Goal: Transaction & Acquisition: Book appointment/travel/reservation

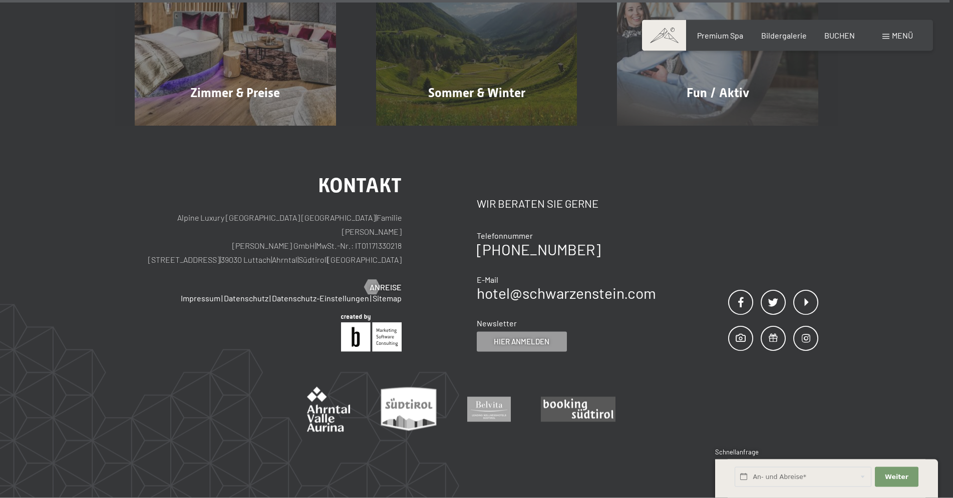
scroll to position [5097, 0]
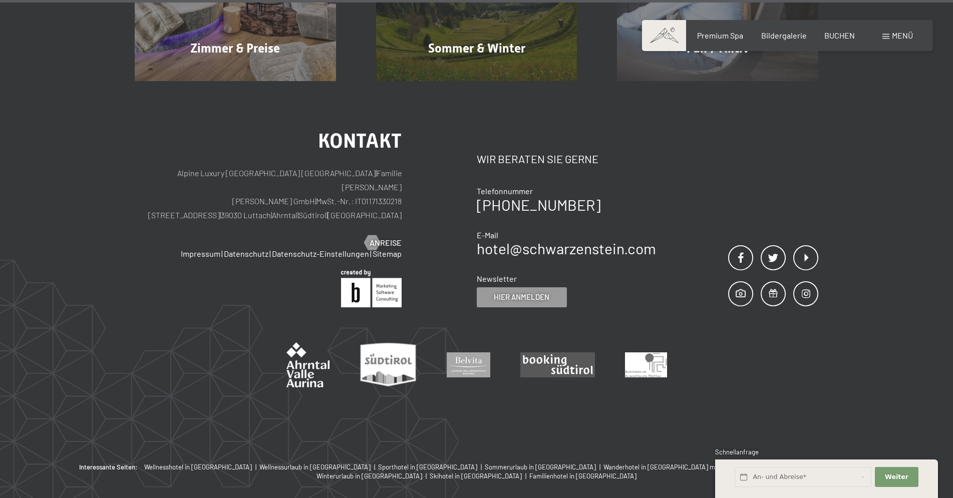
drag, startPoint x: 314, startPoint y: 155, endPoint x: 212, endPoint y: 158, distance: 102.1
click at [212, 166] on p "Alpine Luxury SPA Resort SCHWARZENSTEIN | Familie Zimmerhofer Otmar Zimmerhofer…" at bounding box center [268, 194] width 267 height 56
copy p "Dorfstraße 11 | 39030 Luttach"
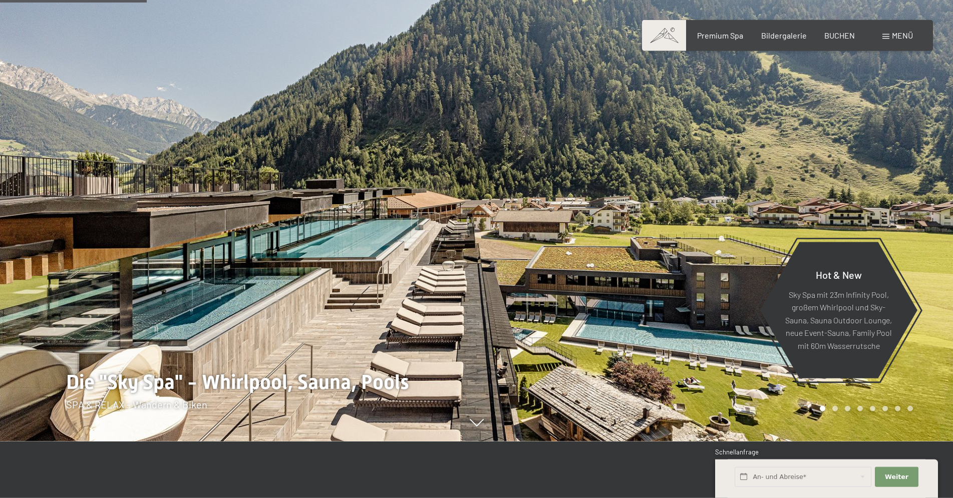
scroll to position [0, 0]
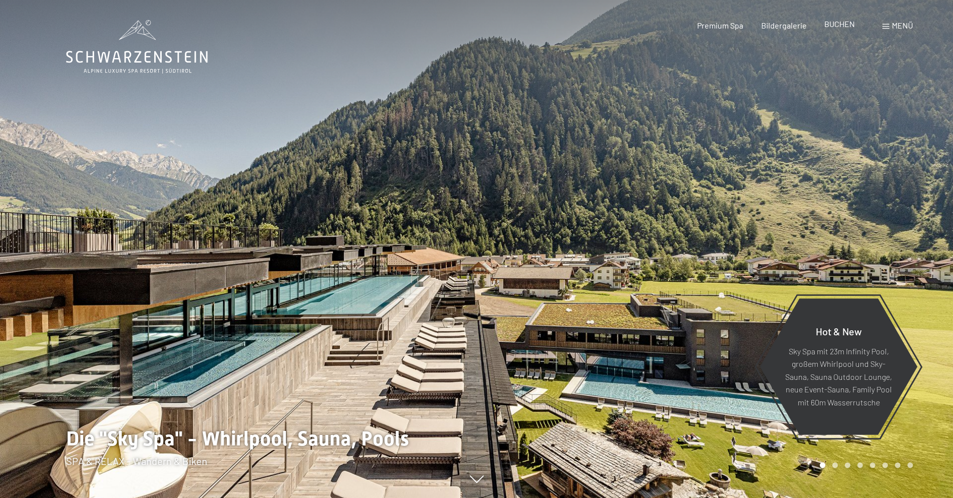
click at [850, 28] on span "BUCHEN" at bounding box center [839, 24] width 31 height 10
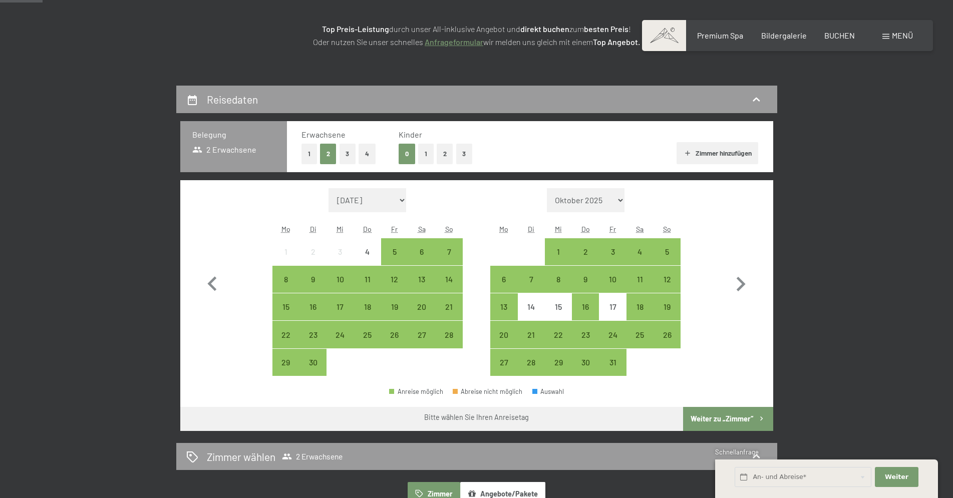
scroll to position [153, 0]
click at [424, 153] on button "1" at bounding box center [426, 154] width 16 height 21
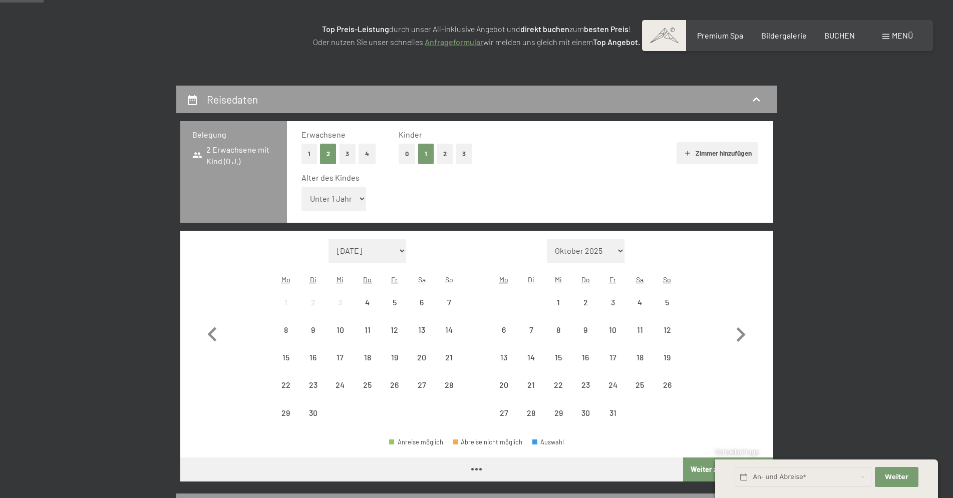
click at [301, 187] on select "Unter 1 Jahr 1 Jahr 2 Jahre 3 Jahre 4 Jahre 5 Jahre 6 Jahre 7 Jahre 8 Jahre 9 J…" at bounding box center [333, 199] width 65 height 24
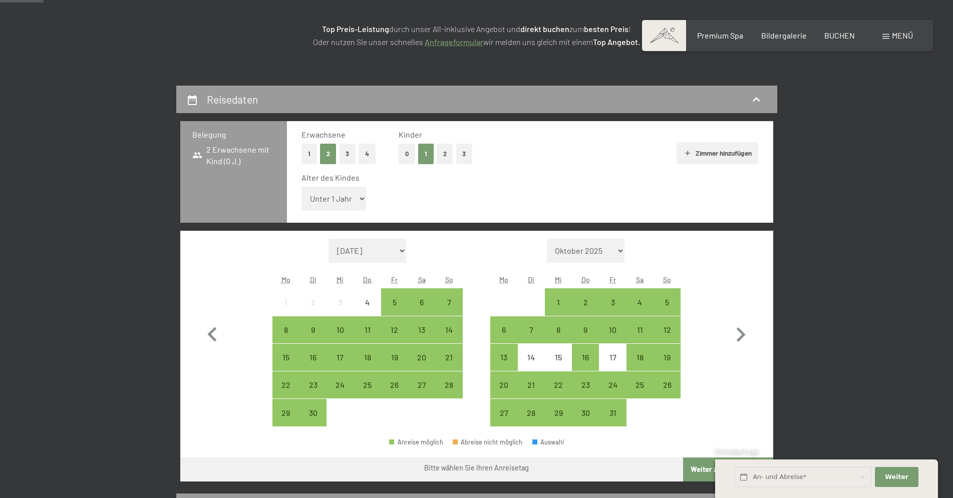
select select "17"
click option "17 Jahre" at bounding box center [0, 0] width 0 height 0
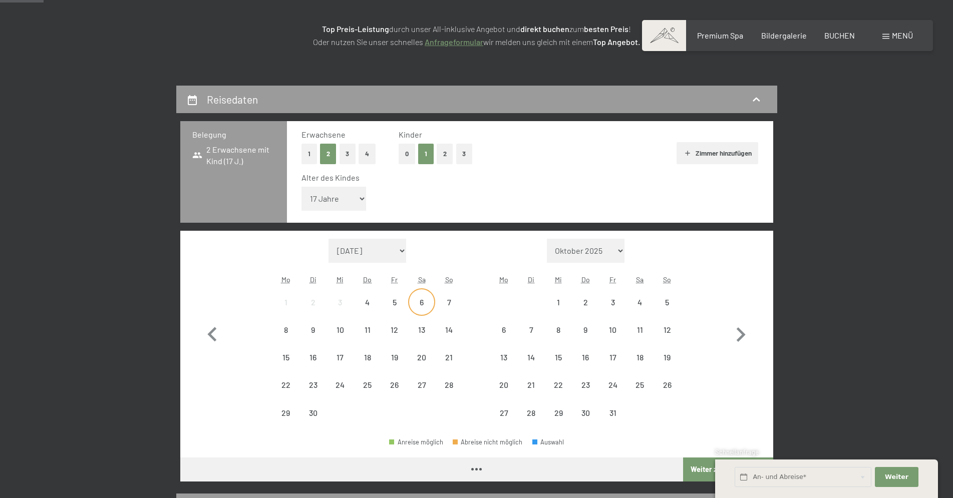
click at [424, 301] on div "6" at bounding box center [421, 310] width 25 height 25
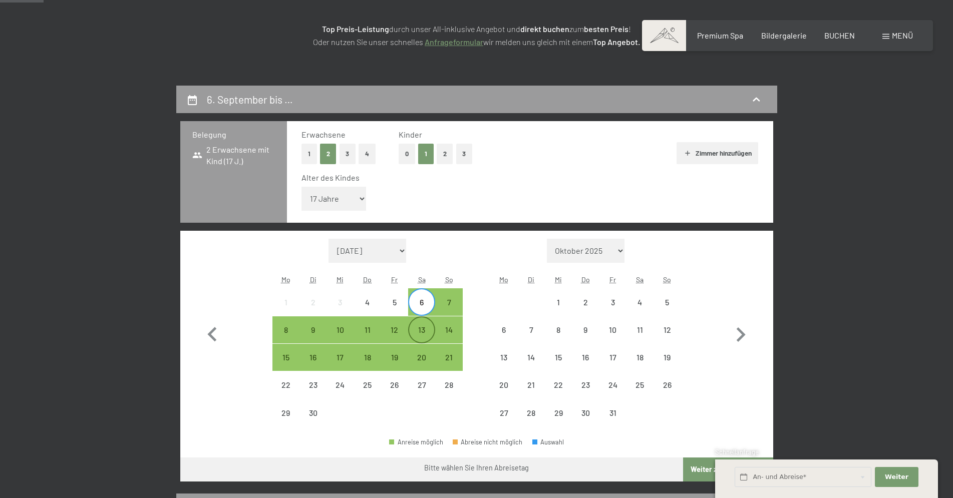
click at [424, 328] on div "13" at bounding box center [421, 338] width 25 height 25
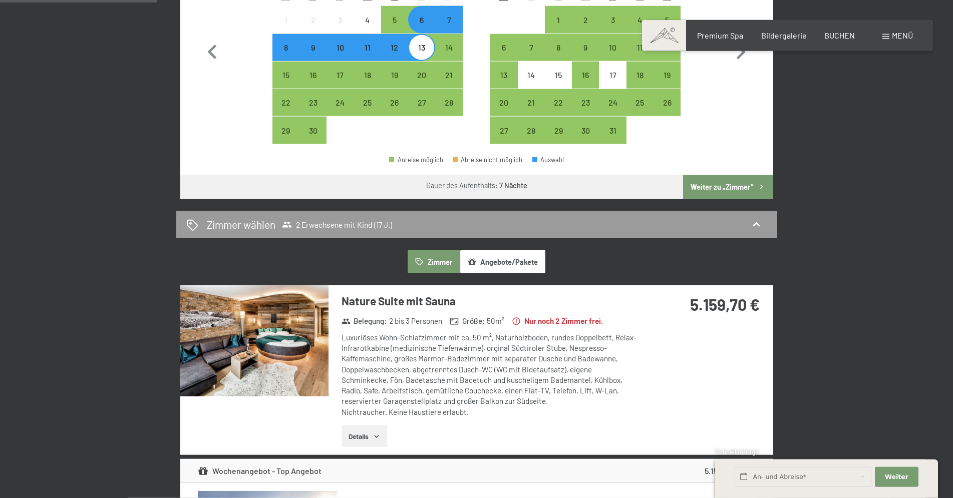
scroll to position [460, 0]
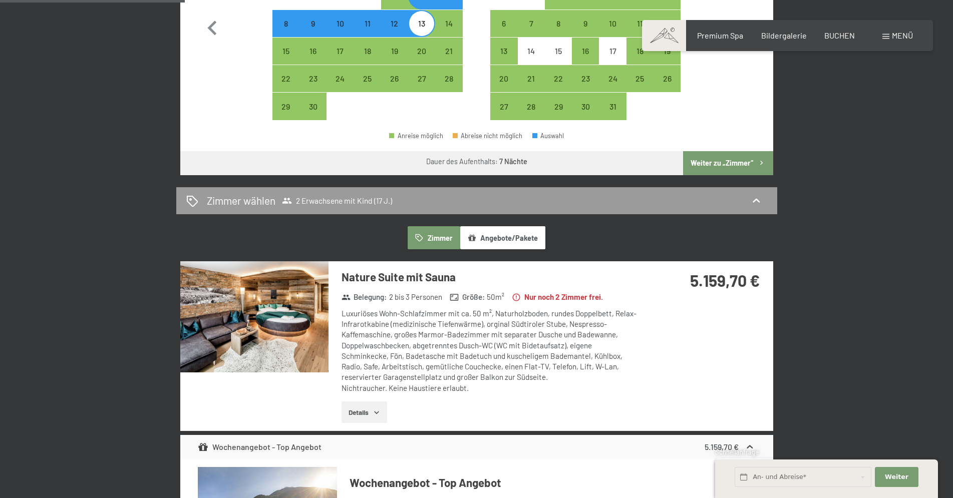
click at [312, 288] on img at bounding box center [254, 316] width 148 height 111
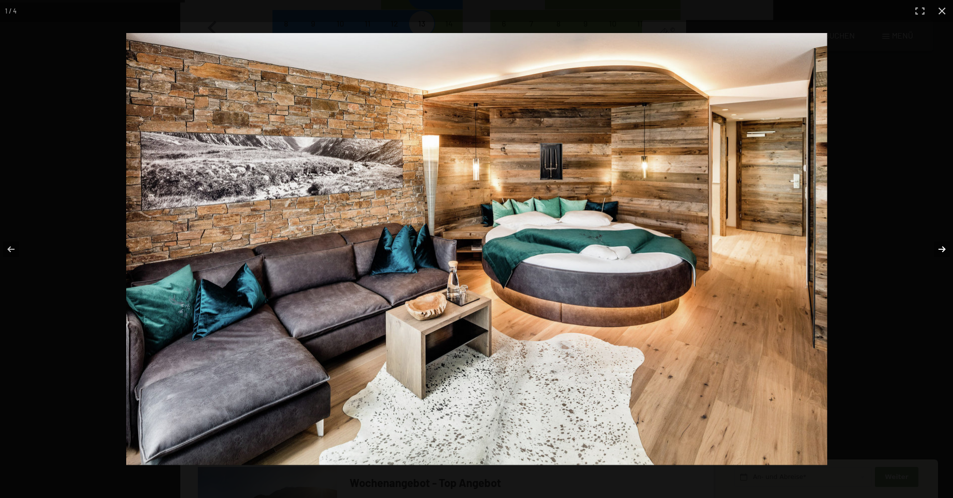
click at [938, 252] on button "button" at bounding box center [935, 249] width 35 height 50
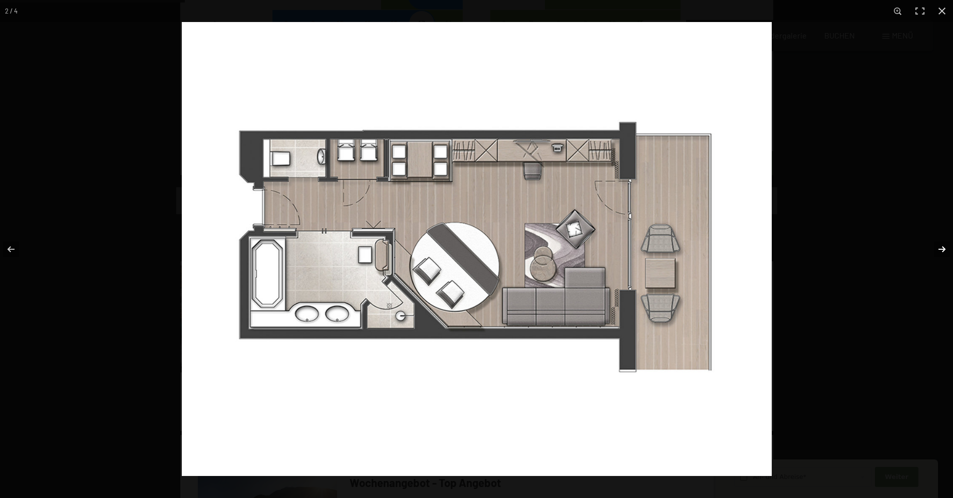
click at [939, 248] on button "button" at bounding box center [935, 249] width 35 height 50
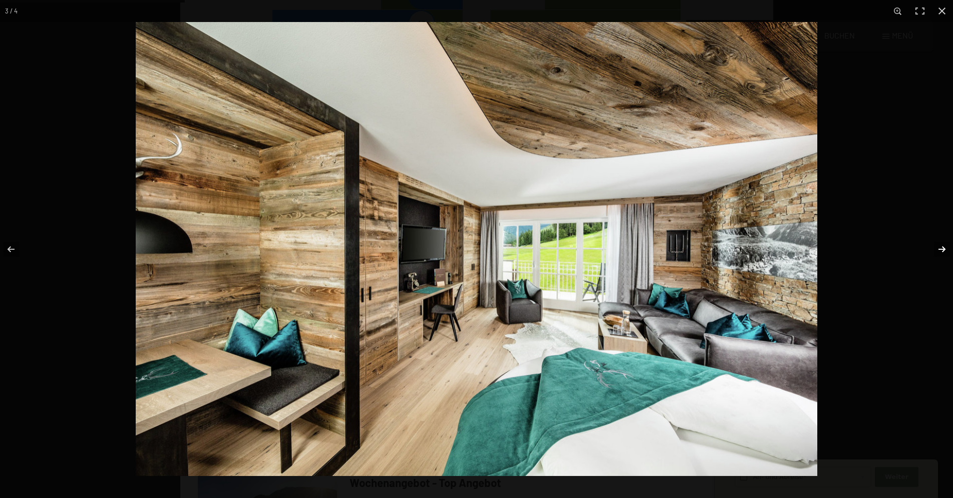
click at [939, 248] on button "button" at bounding box center [935, 249] width 35 height 50
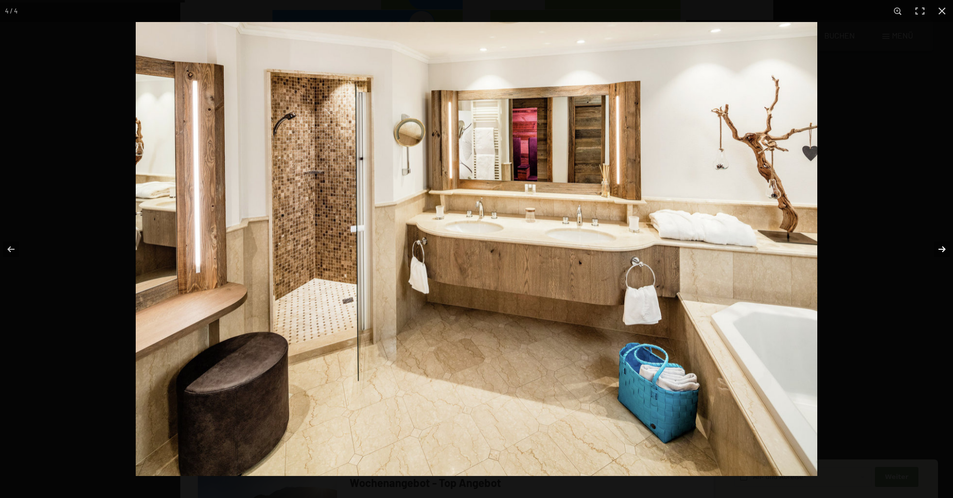
click at [939, 248] on button "button" at bounding box center [935, 249] width 35 height 50
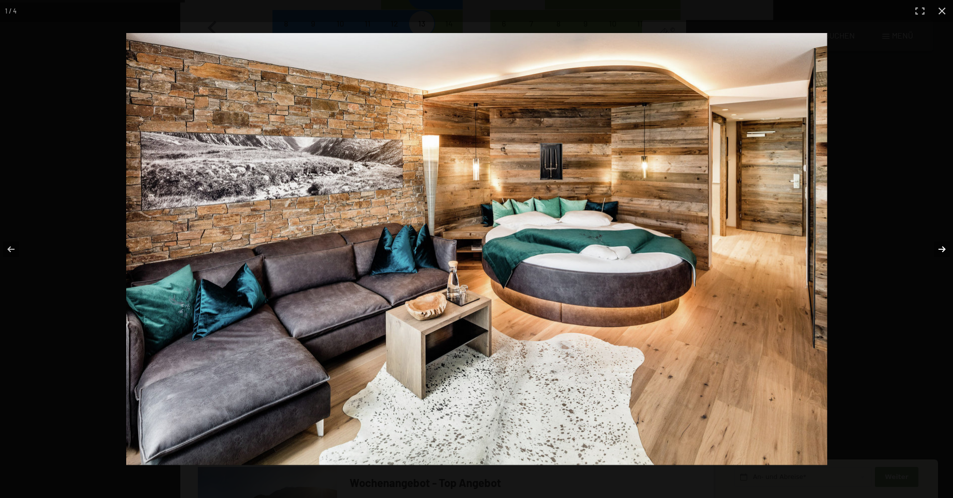
click at [939, 248] on button "button" at bounding box center [935, 249] width 35 height 50
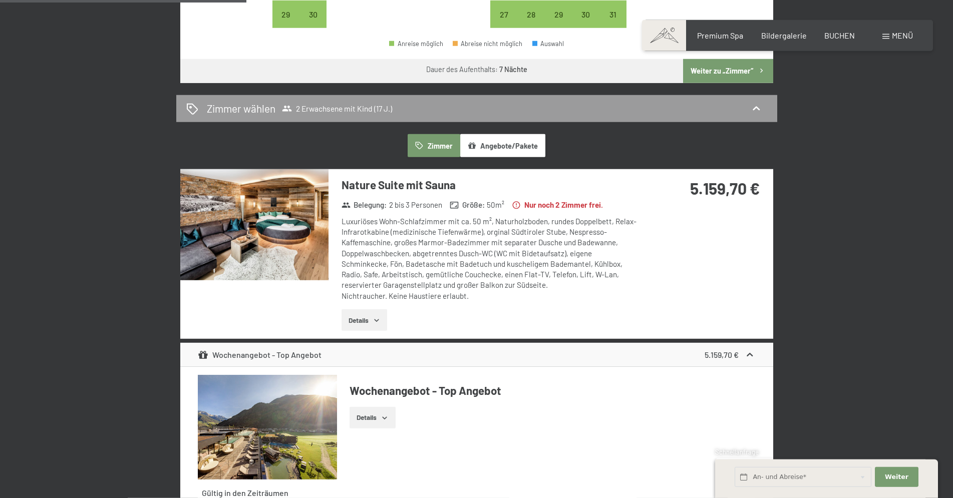
scroll to position [613, 0]
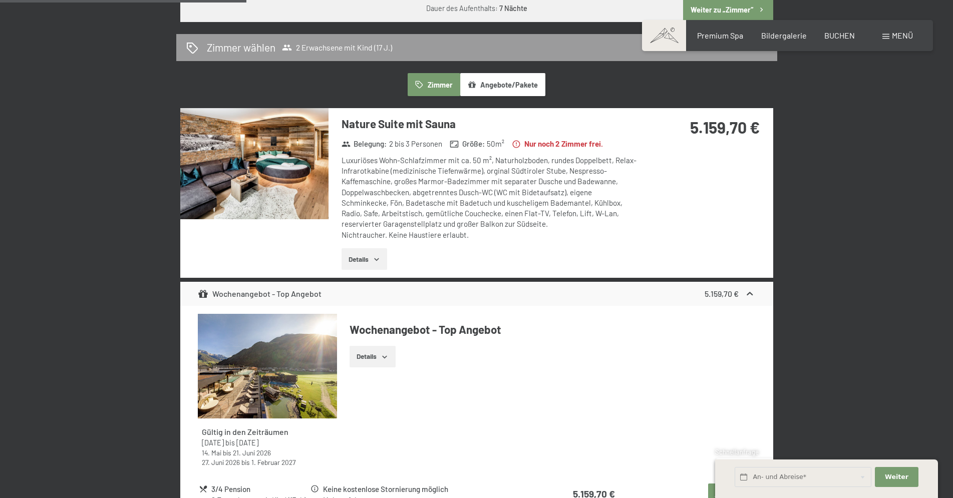
click at [354, 260] on button "Details" at bounding box center [364, 259] width 46 height 22
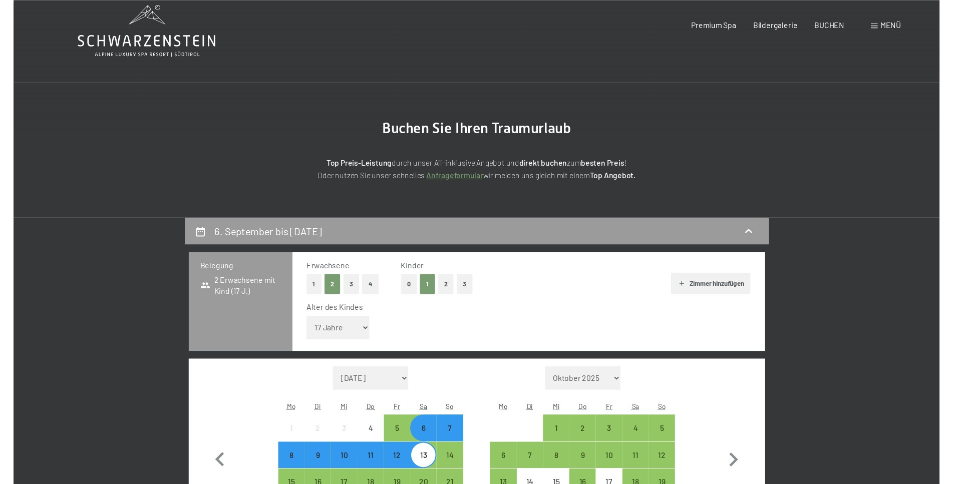
scroll to position [0, 0]
